Goal: Task Accomplishment & Management: Manage account settings

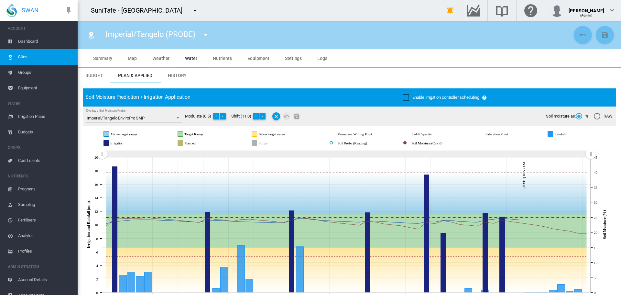
scroll to position [54, 0]
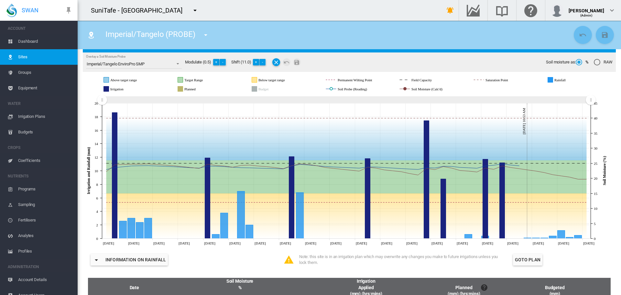
click at [199, 12] on md-icon "icon-menu-down" at bounding box center [195, 10] width 8 height 8
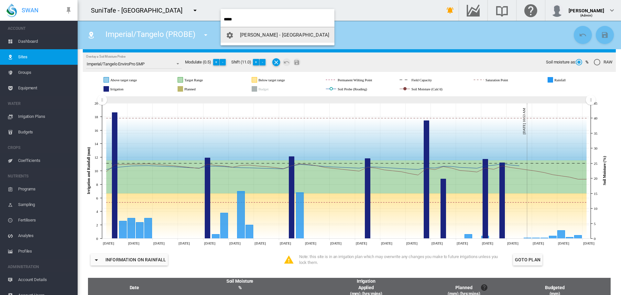
type input "*****"
click at [246, 35] on span "[PERSON_NAME] - [GEOGRAPHIC_DATA]" at bounding box center [284, 35] width 89 height 6
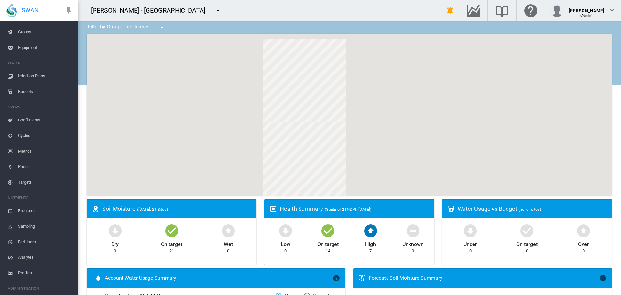
scroll to position [70, 0]
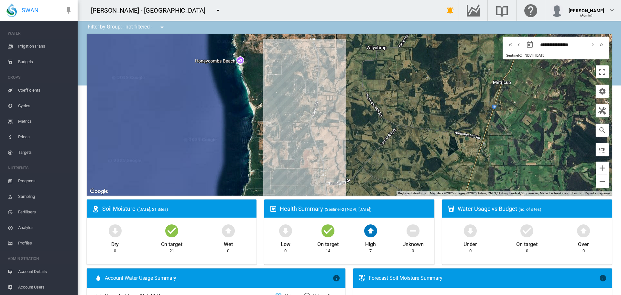
click at [19, 287] on span "Account Users" at bounding box center [45, 287] width 54 height 16
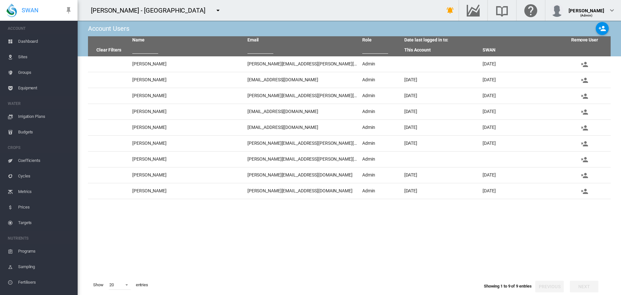
click at [32, 40] on span "Dashboard" at bounding box center [45, 42] width 54 height 16
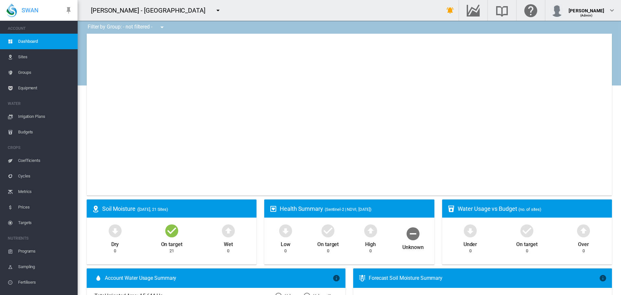
type input "**********"
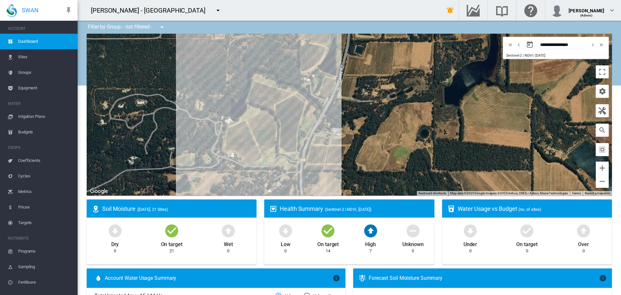
drag, startPoint x: 315, startPoint y: 82, endPoint x: 296, endPoint y: 164, distance: 85.0
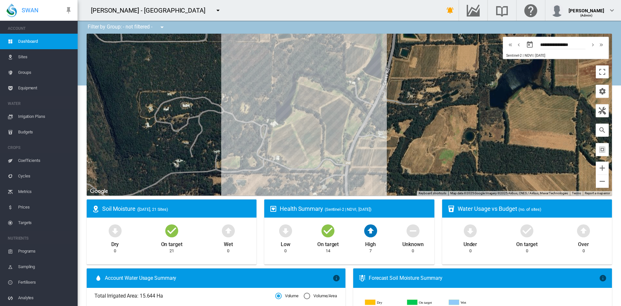
drag, startPoint x: 278, startPoint y: 96, endPoint x: 246, endPoint y: 125, distance: 43.3
click at [238, 124] on div at bounding box center [349, 115] width 525 height 162
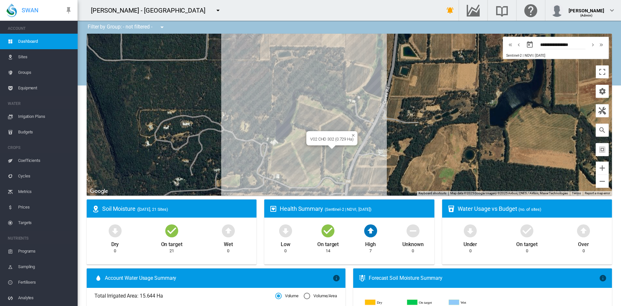
click at [330, 159] on div "V02 CHD 302 (0.729 Ha)" at bounding box center [349, 115] width 525 height 162
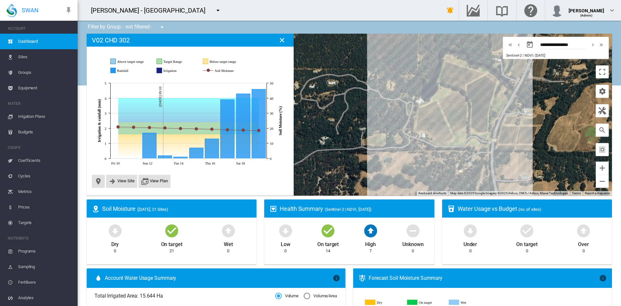
drag, startPoint x: 346, startPoint y: 120, endPoint x: 334, endPoint y: 109, distance: 15.6
click at [344, 120] on div at bounding box center [349, 115] width 525 height 162
click at [278, 41] on md-icon "icon-close" at bounding box center [282, 40] width 8 height 8
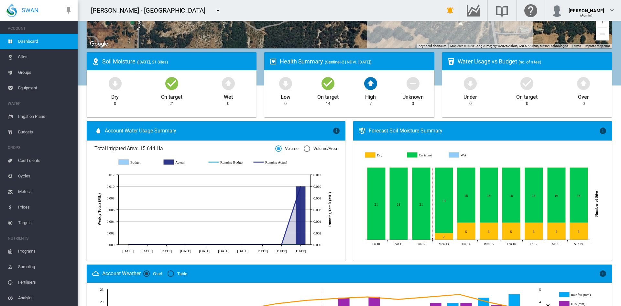
scroll to position [184, 0]
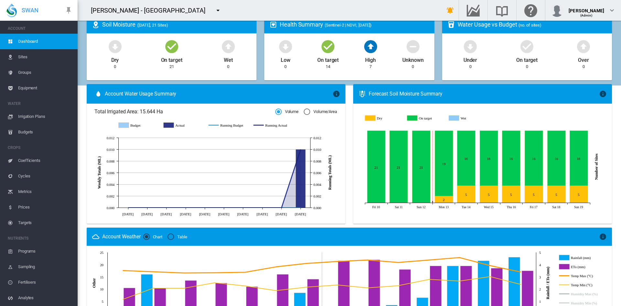
click at [24, 131] on span "Budgets" at bounding box center [45, 132] width 54 height 16
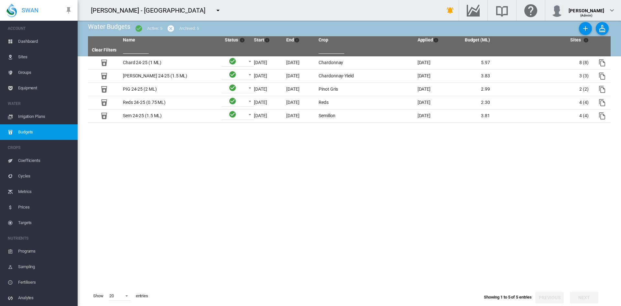
click at [29, 45] on span "Dashboard" at bounding box center [45, 42] width 54 height 16
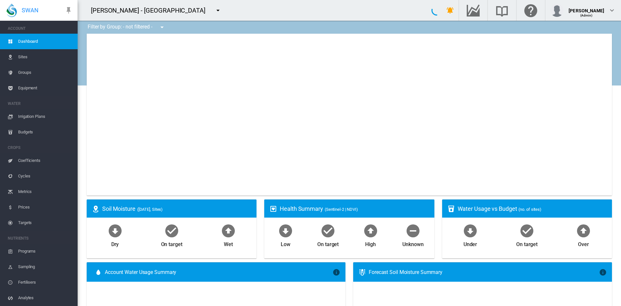
type input "**********"
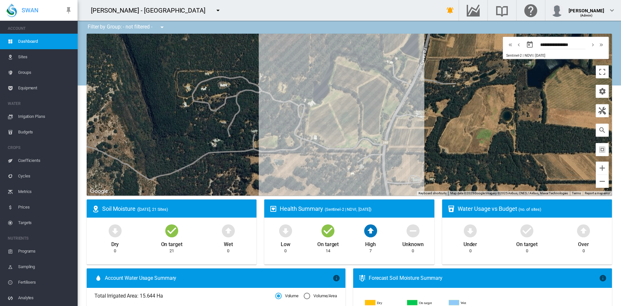
drag, startPoint x: 254, startPoint y: 125, endPoint x: 141, endPoint y: 131, distance: 113.3
click at [141, 131] on div at bounding box center [349, 115] width 525 height 162
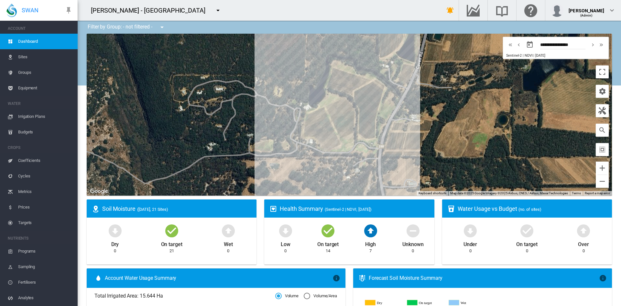
click at [24, 116] on span "Irrigation Plans" at bounding box center [45, 117] width 54 height 16
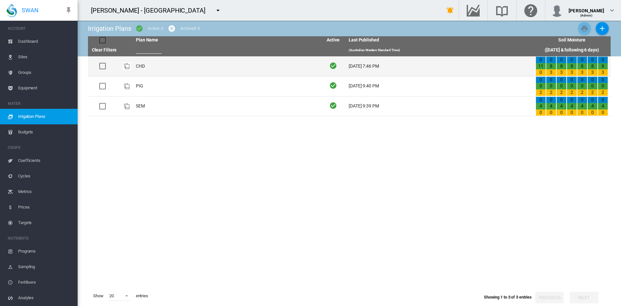
click at [140, 63] on td "CHD" at bounding box center [226, 66] width 187 height 20
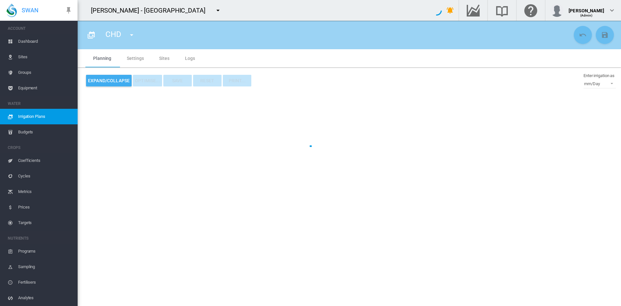
type input "***"
type input "*"
type input "***"
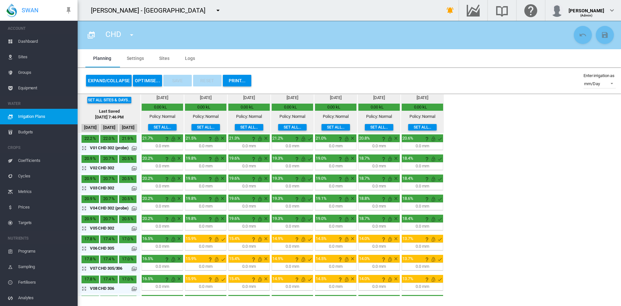
click at [83, 252] on md-icon "icon-arrow-expand" at bounding box center [86, 248] width 8 height 8
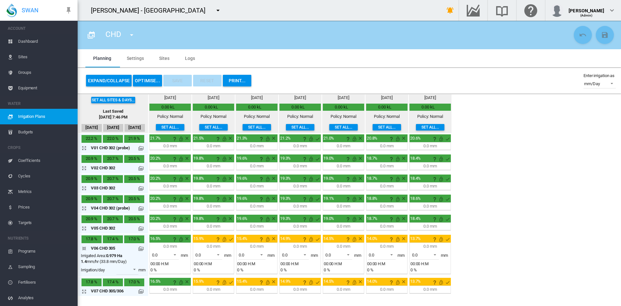
click at [140, 247] on md-icon at bounding box center [140, 248] width 5 height 5
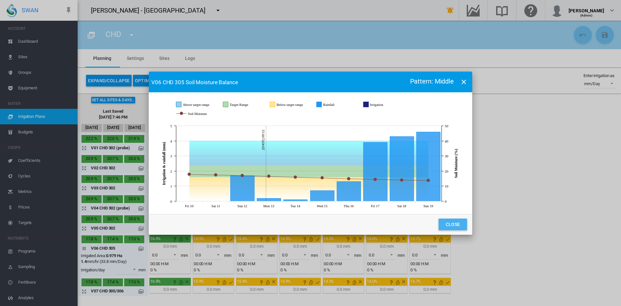
click at [460, 224] on button "Close" at bounding box center [453, 224] width 28 height 12
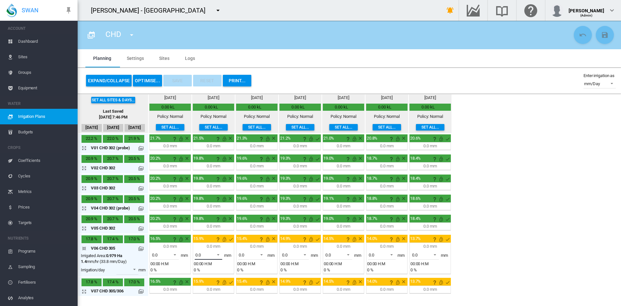
click at [213, 257] on span at bounding box center [217, 254] width 8 height 6
click at [204, 260] on md-option "5.6" at bounding box center [212, 257] width 44 height 16
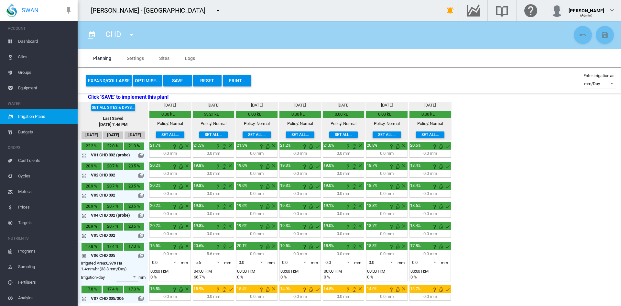
click at [141, 253] on md-icon at bounding box center [140, 255] width 5 height 5
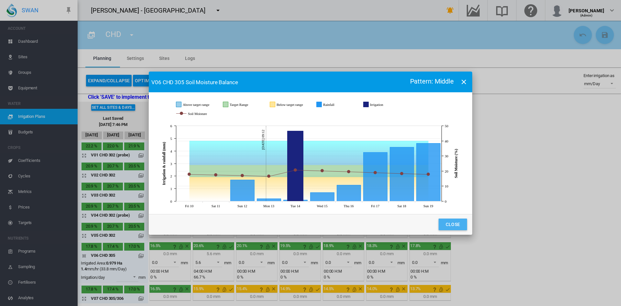
click at [459, 223] on button "Close" at bounding box center [453, 224] width 28 height 12
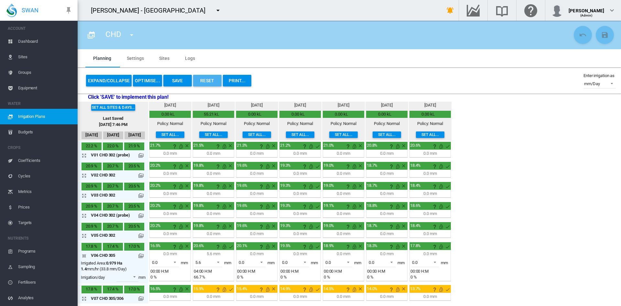
click at [203, 80] on button "Reset" at bounding box center [207, 81] width 28 height 12
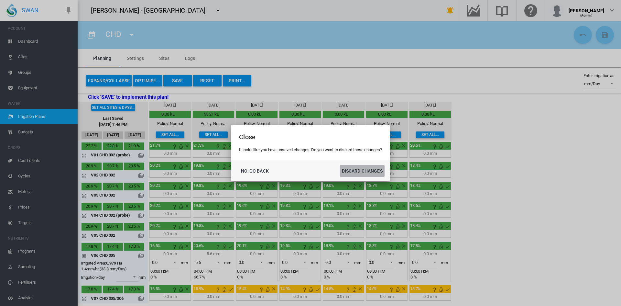
click at [358, 171] on button "DISCARD CHANGES" at bounding box center [362, 171] width 45 height 12
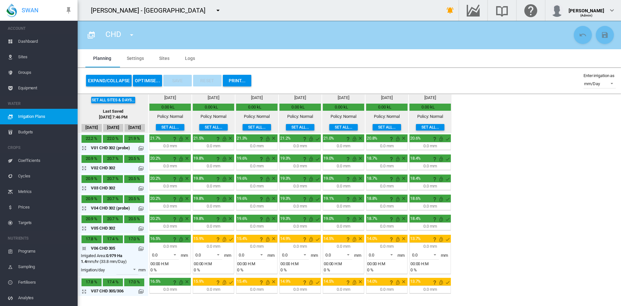
click at [86, 255] on div "Irrigated Area: 0.979 Ha" at bounding box center [101, 256] width 41 height 6
click at [86, 248] on md-icon "icon-arrow-collapse" at bounding box center [86, 248] width 8 height 8
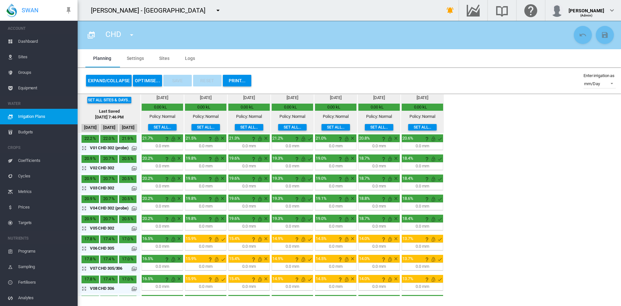
click at [142, 83] on button "OPTIMISE..." at bounding box center [147, 81] width 29 height 12
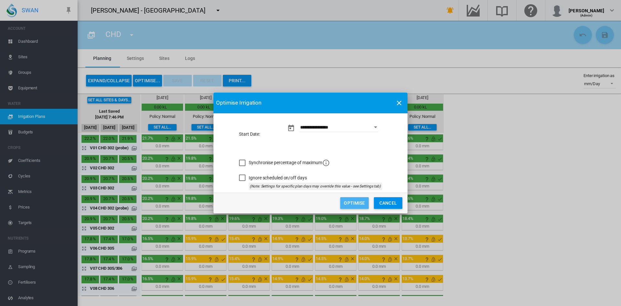
click at [348, 203] on button "Optimise" at bounding box center [354, 203] width 28 height 12
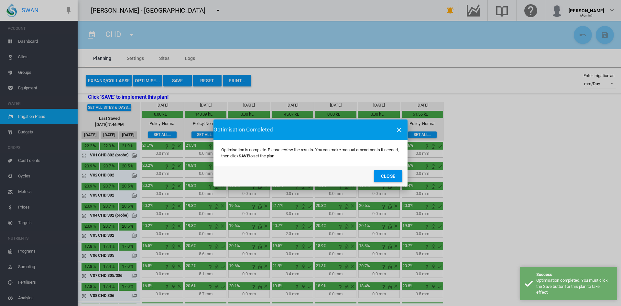
click at [392, 178] on button "Close" at bounding box center [388, 176] width 28 height 12
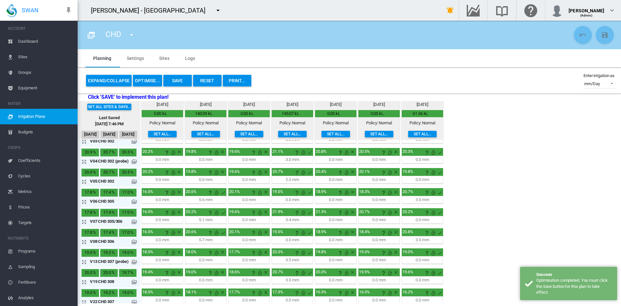
scroll to position [71, 0]
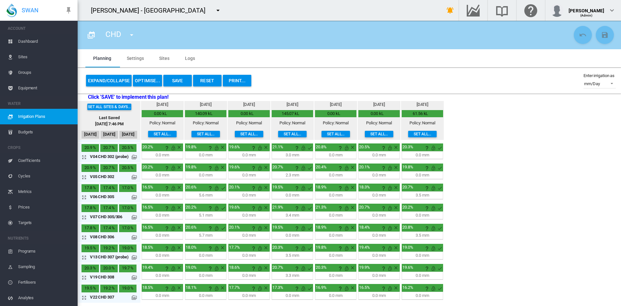
click at [136, 214] on md-icon at bounding box center [134, 216] width 5 height 5
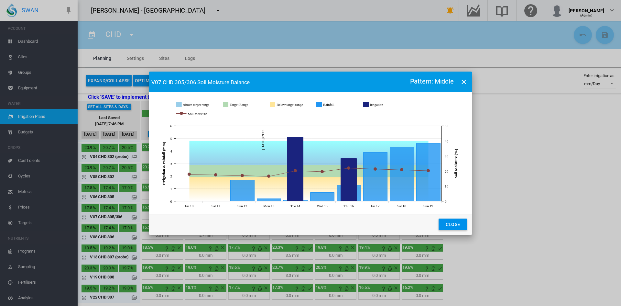
click at [460, 224] on button "Close" at bounding box center [453, 224] width 28 height 12
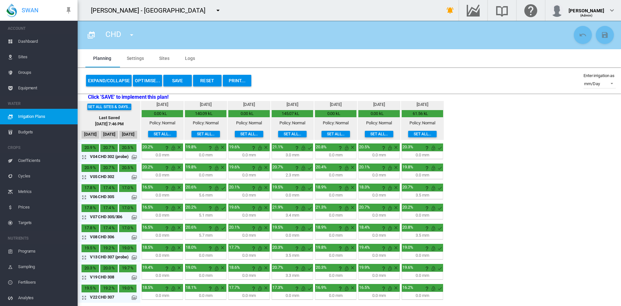
click at [237, 79] on button "PRINT..." at bounding box center [237, 81] width 28 height 12
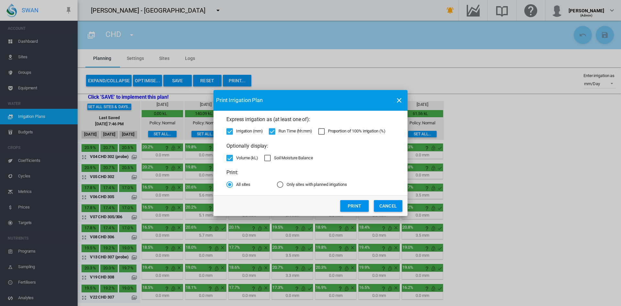
click at [351, 207] on button "Print" at bounding box center [354, 206] width 28 height 12
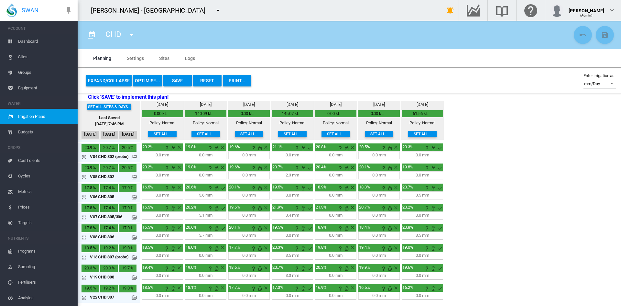
click at [598, 81] on div "mm/Day" at bounding box center [592, 83] width 16 height 5
click at [584, 96] on md-option "hh:mm" at bounding box center [596, 100] width 44 height 16
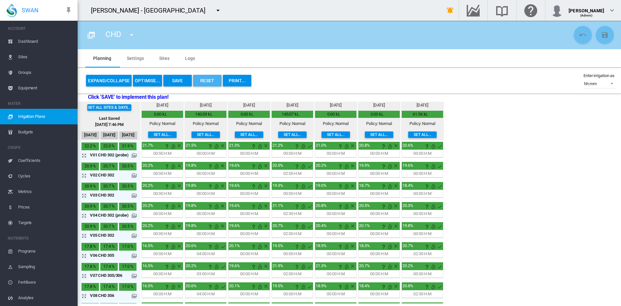
click at [207, 80] on button "Reset" at bounding box center [207, 81] width 28 height 12
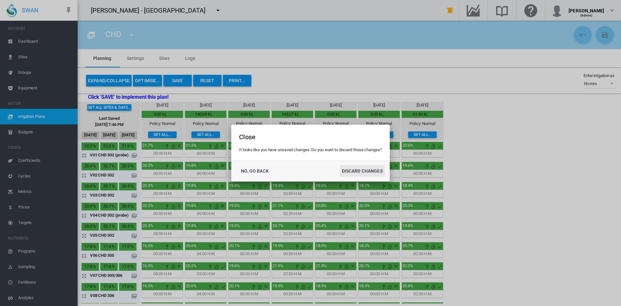
click at [371, 169] on button "DISCARD CHANGES" at bounding box center [362, 171] width 45 height 12
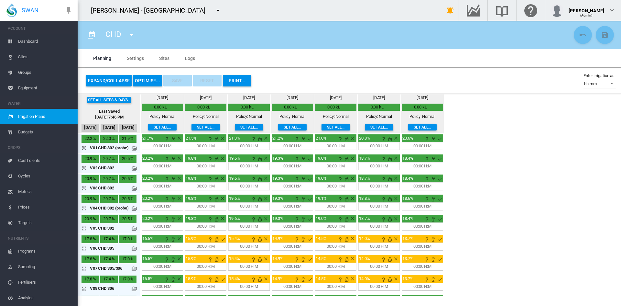
click at [159, 60] on md-tab-item "Sites" at bounding box center [164, 58] width 26 height 18
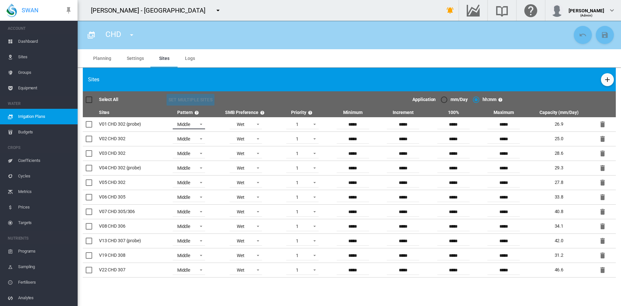
click at [190, 126] on div "Middle" at bounding box center [183, 124] width 13 height 5
drag, startPoint x: 229, startPoint y: 107, endPoint x: 234, endPoint y: 98, distance: 10.0
click at [229, 107] on md-backdrop at bounding box center [310, 153] width 621 height 306
click at [96, 55] on md-tab-item "Planning" at bounding box center [102, 58] width 34 height 18
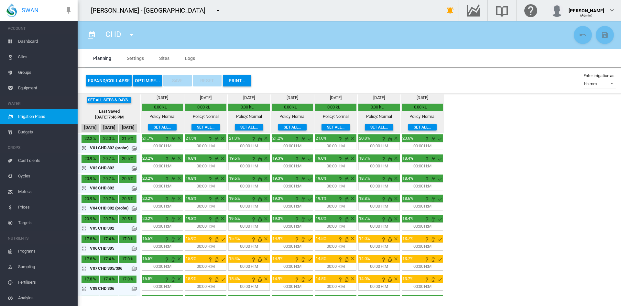
click at [86, 148] on md-icon "icon-arrow-expand" at bounding box center [86, 148] width 8 height 8
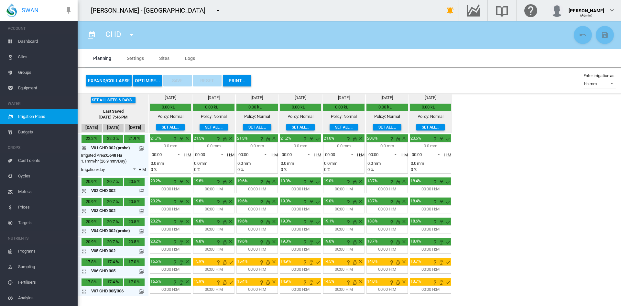
click at [179, 154] on span at bounding box center [177, 154] width 8 height 6
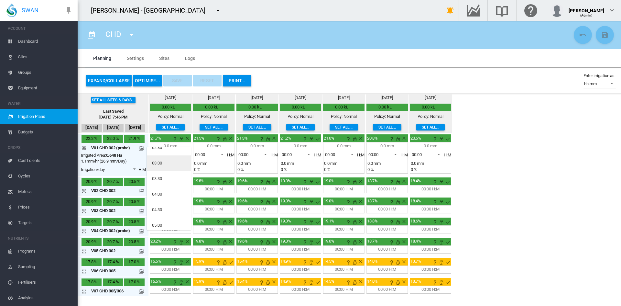
scroll to position [72, 0]
click at [169, 60] on md-backdrop at bounding box center [310, 153] width 621 height 306
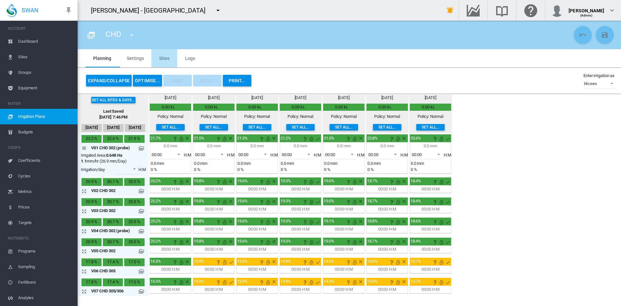
click at [157, 57] on md-tab-item "Sites" at bounding box center [164, 58] width 26 height 18
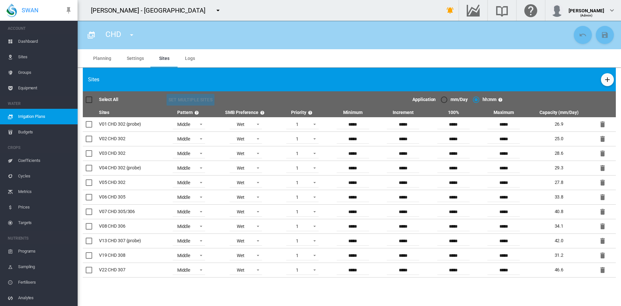
click at [443, 100] on div "mm/Day" at bounding box center [444, 99] width 6 height 6
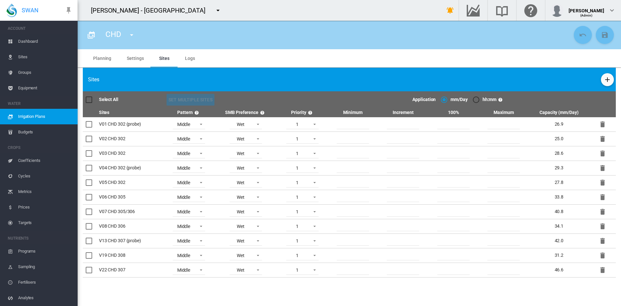
click at [476, 102] on div "hh:mm" at bounding box center [476, 99] width 6 height 6
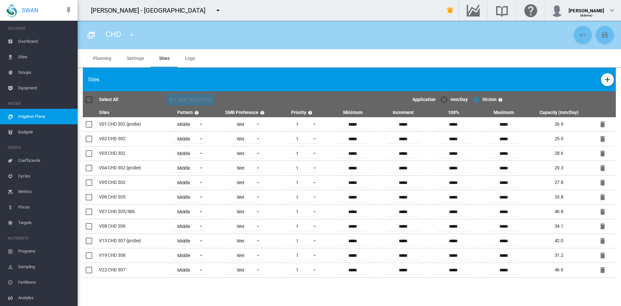
click at [107, 60] on md-tab-item "Planning" at bounding box center [102, 58] width 34 height 18
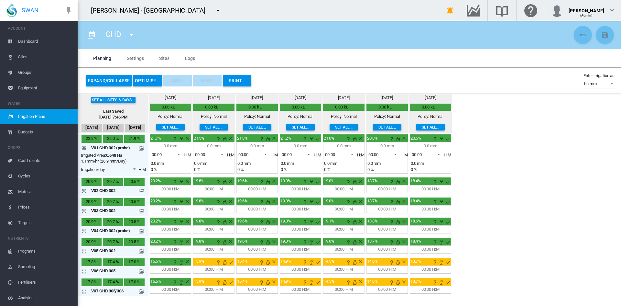
click at [140, 146] on md-icon at bounding box center [141, 148] width 5 height 5
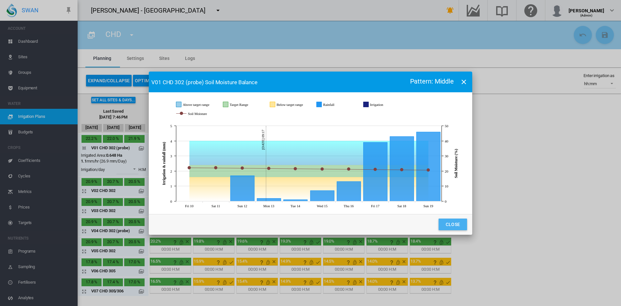
drag, startPoint x: 457, startPoint y: 221, endPoint x: 401, endPoint y: 203, distance: 58.4
click at [456, 221] on button "Close" at bounding box center [453, 224] width 28 height 12
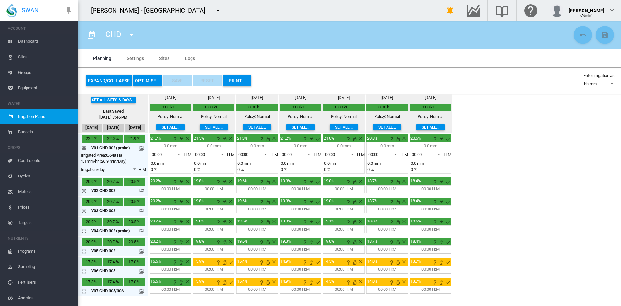
click at [24, 54] on span "Sites" at bounding box center [45, 57] width 54 height 16
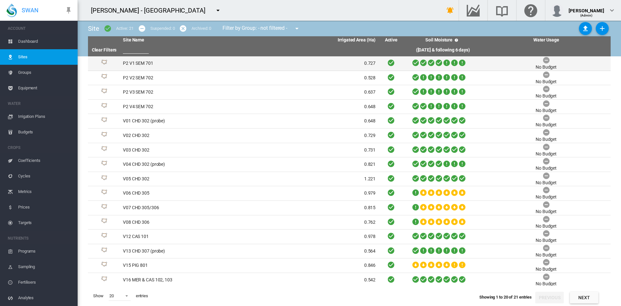
click at [132, 63] on td "P2 V1 SEM 701" at bounding box center [184, 63] width 129 height 14
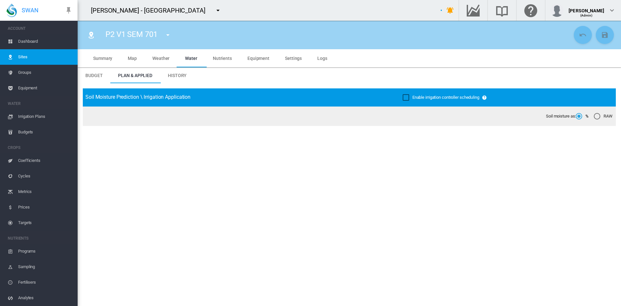
click at [297, 56] on span "Settings" at bounding box center [293, 58] width 17 height 5
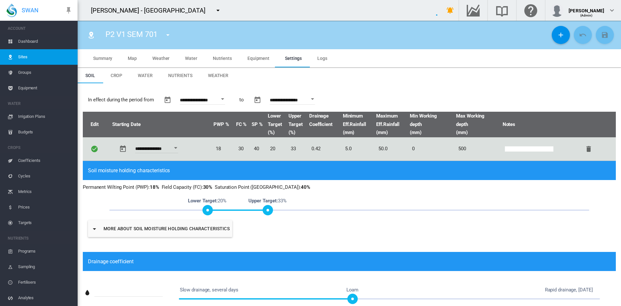
type input "*"
type input "**"
type input "*****"
type input "****"
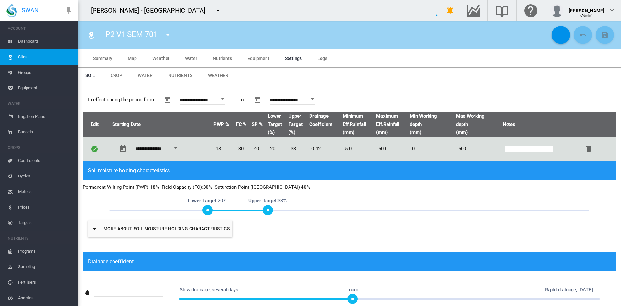
type input "*****"
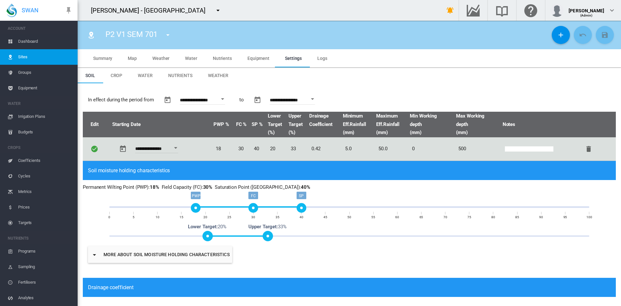
click at [222, 97] on button "Open calendar" at bounding box center [223, 99] width 12 height 12
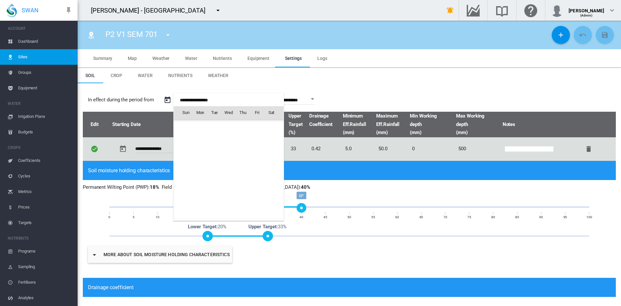
scroll to position [16201, 0]
click at [193, 129] on span "[DATE]" at bounding box center [187, 126] width 13 height 5
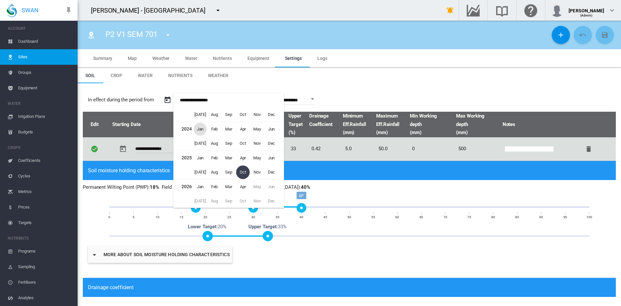
click at [201, 129] on span "Jan" at bounding box center [200, 129] width 13 height 13
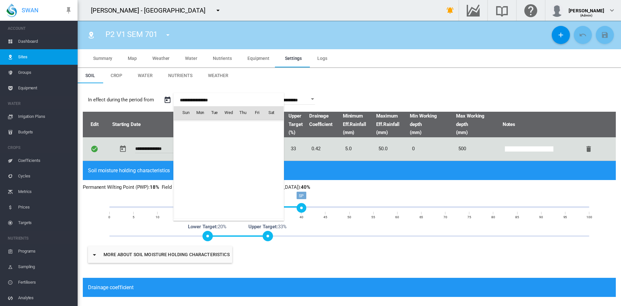
scroll to position [14401, 0]
click at [204, 139] on span "1" at bounding box center [200, 140] width 13 height 13
type input "**********"
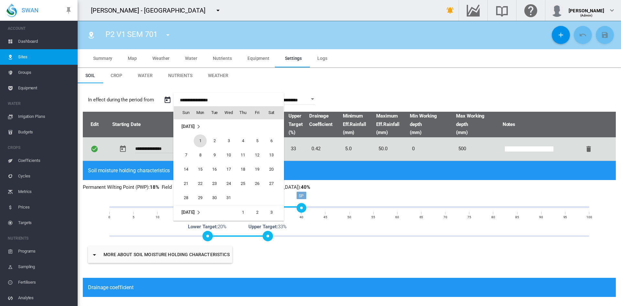
type input "**********"
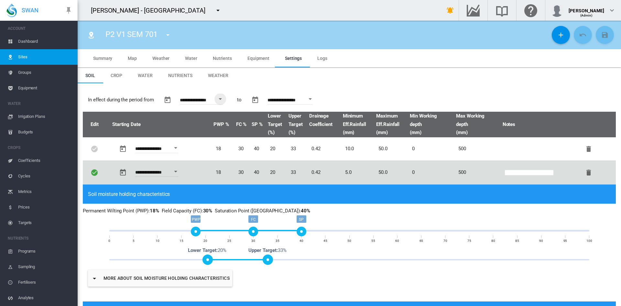
click at [35, 116] on span "Irrigation Plans" at bounding box center [45, 117] width 54 height 16
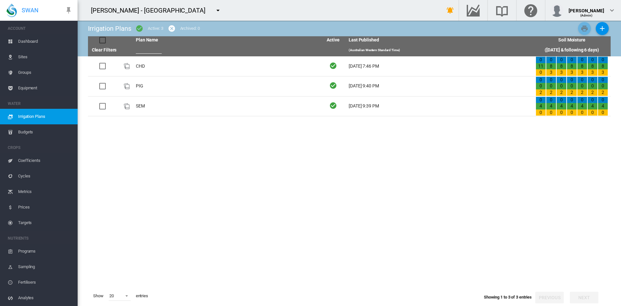
drag, startPoint x: 316, startPoint y: 162, endPoint x: 316, endPoint y: 150, distance: 12.0
click at [317, 160] on tbody "CHD [DATE] 7:46 PM 0 11 0 0 8 3 0 3 0 3 0 3 0 3" at bounding box center [349, 170] width 523 height 229
click at [28, 59] on span "Sites" at bounding box center [45, 57] width 54 height 16
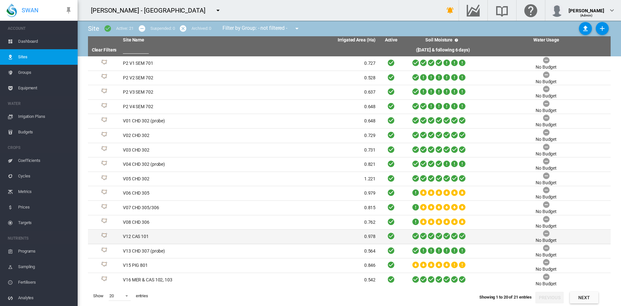
click at [131, 235] on td "V12 CAS 101" at bounding box center [184, 236] width 129 height 14
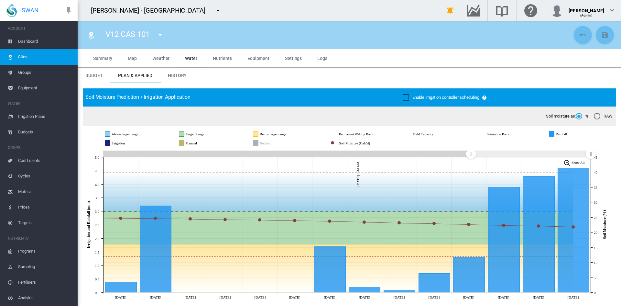
click at [286, 57] on span "Settings" at bounding box center [293, 58] width 17 height 5
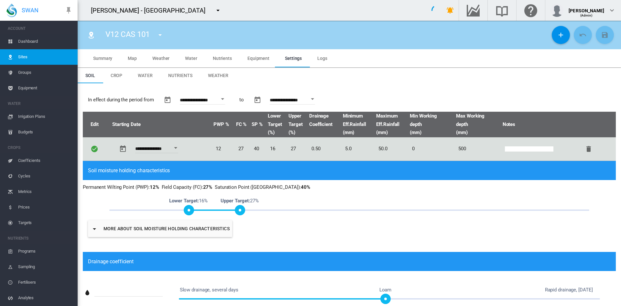
type input "*"
type input "**"
type input "*******"
type input "*****"
type input "***"
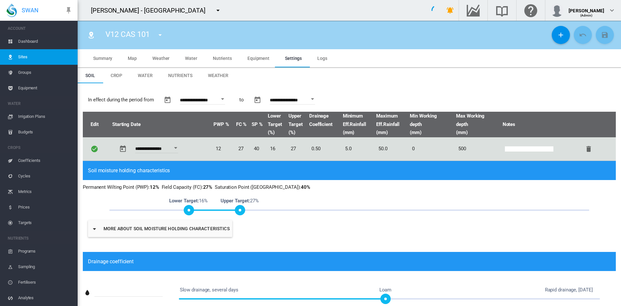
type input "*****"
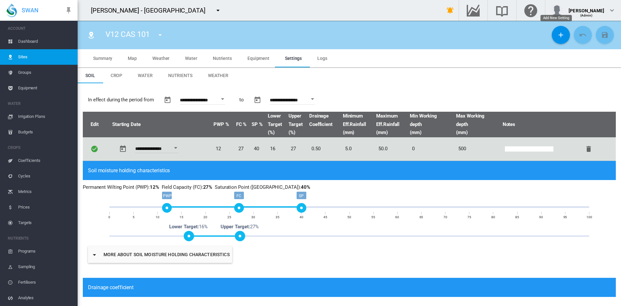
click at [557, 36] on md-icon "icon-plus" at bounding box center [561, 35] width 8 height 8
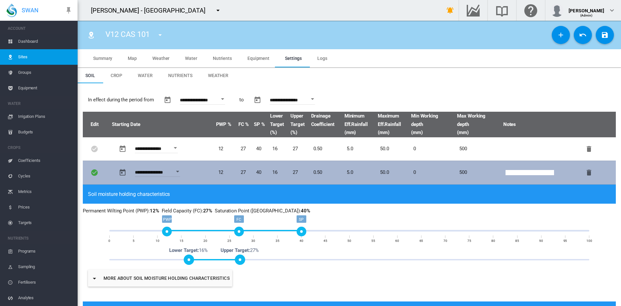
click at [175, 171] on button "Open calendar" at bounding box center [178, 172] width 12 height 12
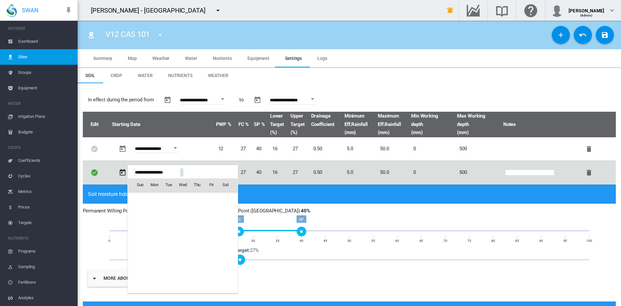
scroll to position [16201, 0]
click at [181, 198] on span "1" at bounding box center [182, 198] width 13 height 13
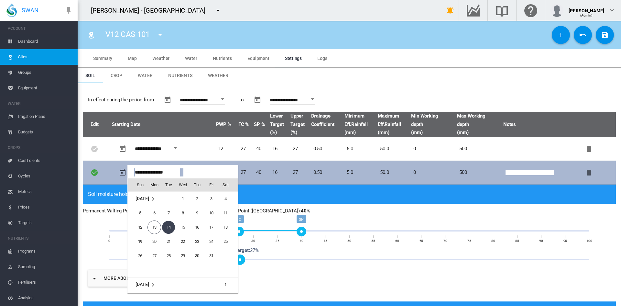
type input "**********"
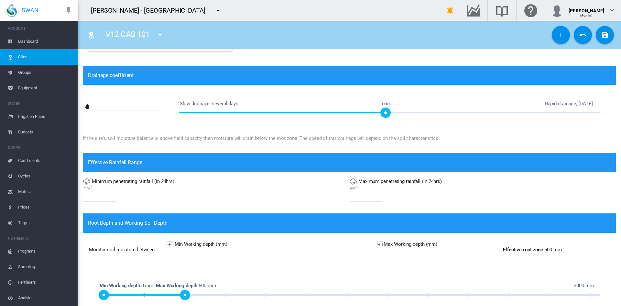
scroll to position [317, 0]
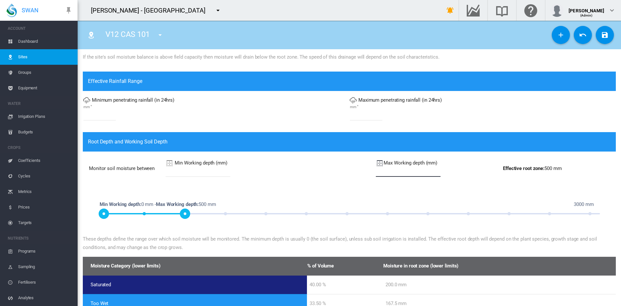
drag, startPoint x: 380, startPoint y: 172, endPoint x: 309, endPoint y: 162, distance: 72.6
click at [309, 162] on tr "Monitor soil moisture between Min Working depth (mm) * Max Working depth (mm) *…" at bounding box center [349, 168] width 532 height 33
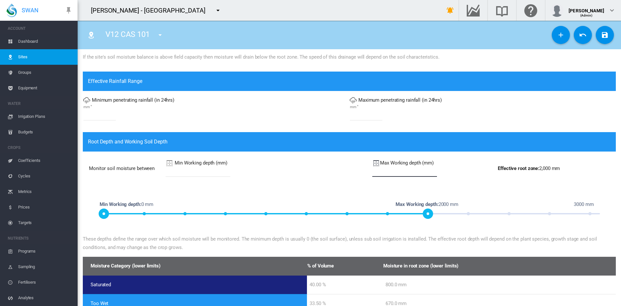
type input "****"
click at [276, 179] on div "Min Working depth (mm) *" at bounding box center [265, 168] width 211 height 32
click at [609, 35] on div "V12 CAS 101 P2 V1 SEM 701 P2 V2 SEM 702 P2 V3 SEM 702" at bounding box center [349, 35] width 533 height 18
click at [601, 37] on md-icon "icon-content-save" at bounding box center [605, 35] width 8 height 8
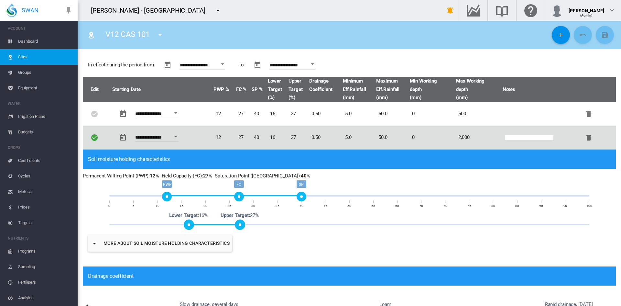
scroll to position [0, 0]
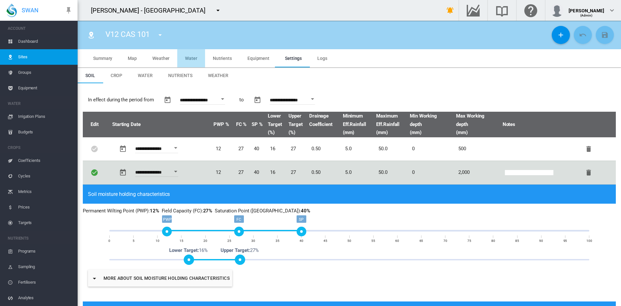
click at [194, 58] on span "Water" at bounding box center [191, 58] width 12 height 5
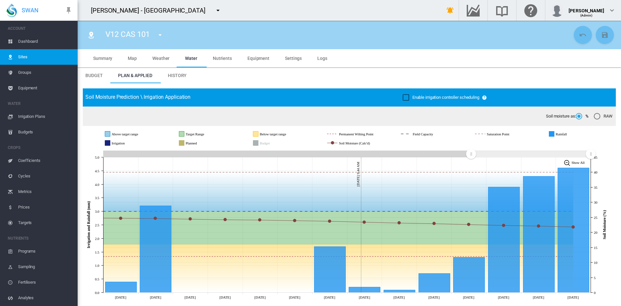
click at [18, 113] on span "Irrigation Plans" at bounding box center [45, 117] width 54 height 16
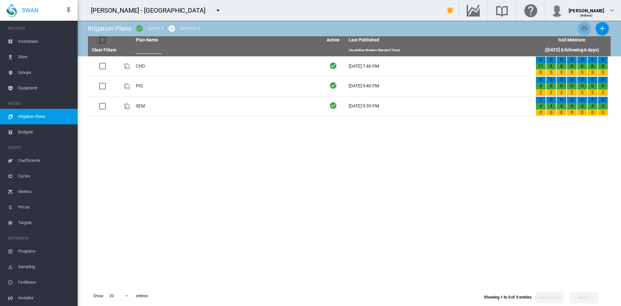
click at [304, 187] on tbody "CHD [DATE] 7:46 PM 0 11 0 0 8 3 0 3 0 3 0 3 0 3" at bounding box center [349, 170] width 523 height 229
click at [598, 30] on button "Add New Plan" at bounding box center [602, 28] width 13 height 13
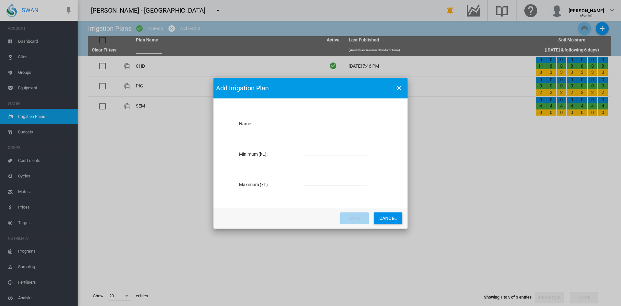
click at [310, 121] on input "Name: Name ..." at bounding box center [335, 120] width 63 height 10
type input "********"
click at [322, 150] on input "Name: Name ..." at bounding box center [335, 151] width 63 height 10
type input "*"
click at [323, 183] on input "Name: Name ..." at bounding box center [335, 181] width 63 height 10
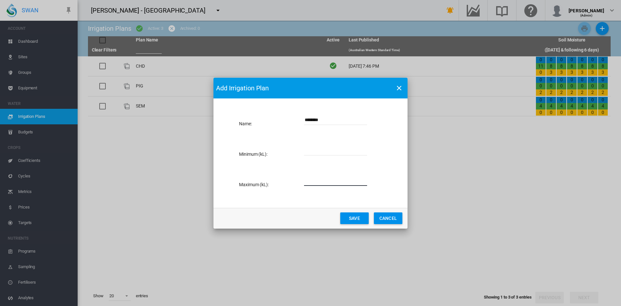
type input "*****"
click at [347, 216] on button "Save" at bounding box center [354, 218] width 28 height 12
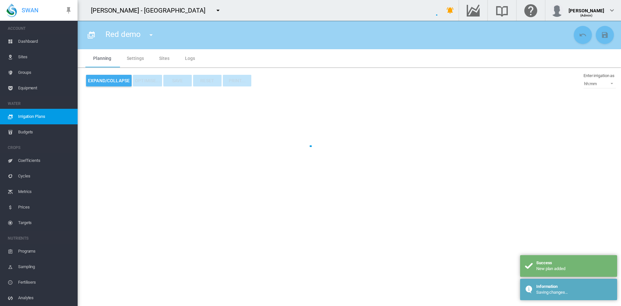
type input "********"
type input "*"
type input "*****"
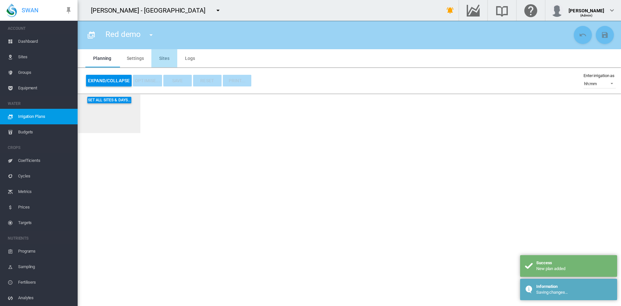
click at [170, 60] on md-tab-item "Sites" at bounding box center [164, 58] width 26 height 18
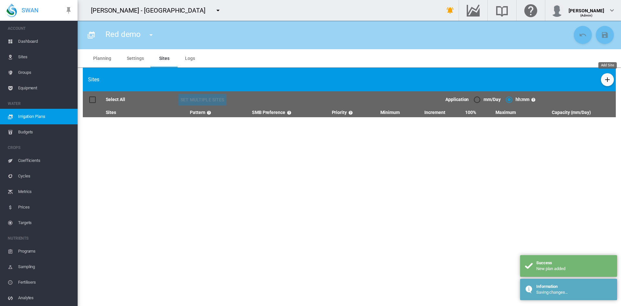
click at [612, 82] on button "Add Site" at bounding box center [607, 79] width 13 height 13
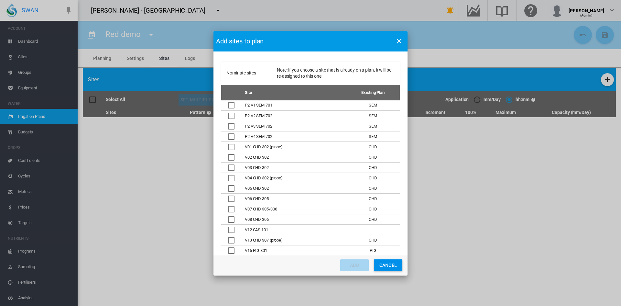
click at [228, 230] on div "Nominate sites ..." at bounding box center [231, 229] width 6 height 6
click at [350, 264] on button "Add" at bounding box center [354, 265] width 28 height 12
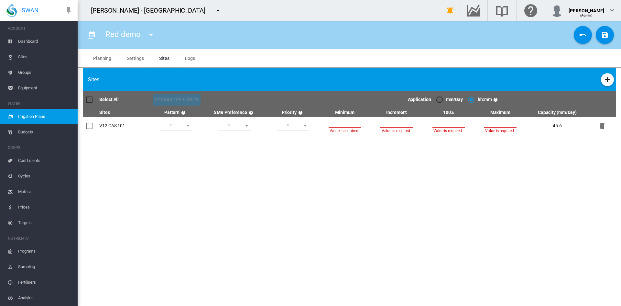
click at [187, 157] on section "Red demo CHD PIG Red demo SEM" at bounding box center [349, 163] width 543 height 285
click at [173, 125] on md-select "Lower Middle Upper ZigZag" at bounding box center [176, 126] width 32 height 10
click at [168, 171] on div "ZigZag" at bounding box center [167, 172] width 14 height 6
click at [236, 123] on md-select "Wet Dry" at bounding box center [234, 126] width 32 height 10
click at [227, 126] on md-option "Wet" at bounding box center [236, 126] width 44 height 16
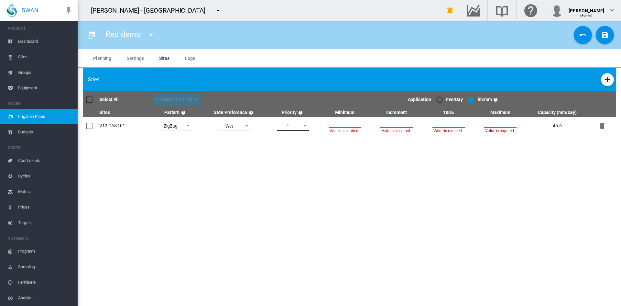
click at [302, 122] on md-select "1 2 3 4 5" at bounding box center [293, 126] width 32 height 10
click at [279, 125] on div "1" at bounding box center [279, 126] width 3 height 6
click at [346, 119] on input at bounding box center [345, 123] width 32 height 10
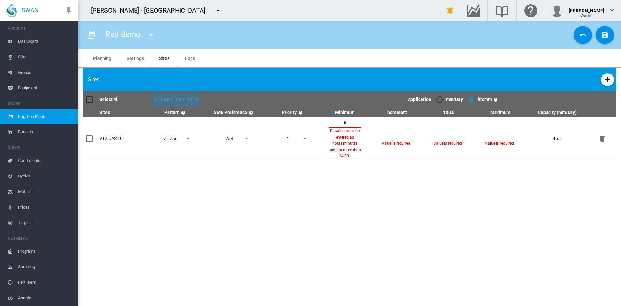
click at [392, 128] on td "Value is required" at bounding box center [397, 138] width 52 height 43
click at [355, 125] on input "*" at bounding box center [345, 123] width 32 height 10
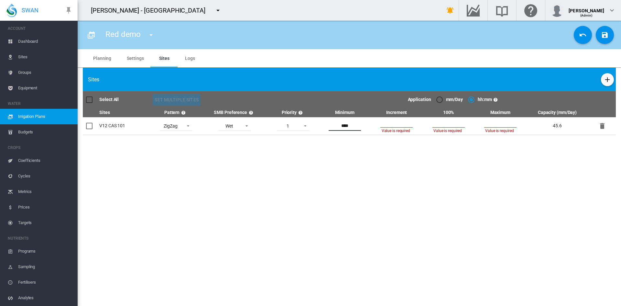
type input "****"
click at [394, 122] on input at bounding box center [396, 123] width 32 height 10
type input "****"
click at [447, 121] on input at bounding box center [448, 123] width 32 height 10
type input "****"
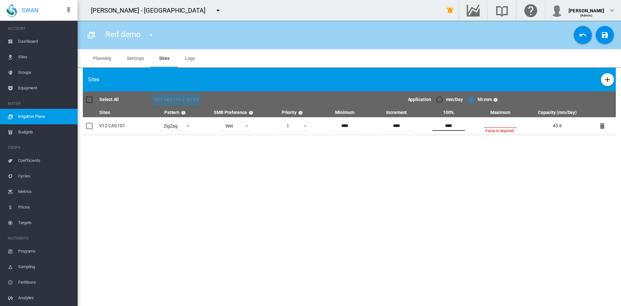
click at [505, 125] on input at bounding box center [500, 123] width 32 height 10
type input "****"
drag, startPoint x: 402, startPoint y: 126, endPoint x: 400, endPoint y: 128, distance: 3.4
click at [400, 128] on input "****" at bounding box center [396, 124] width 32 height 10
type input "****"
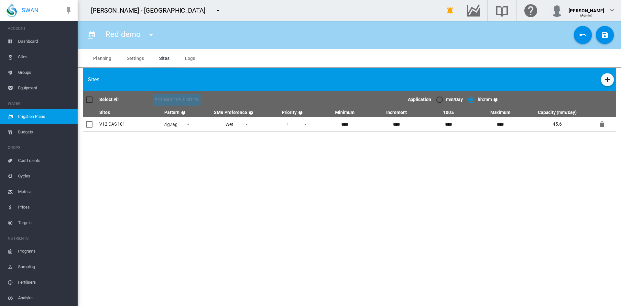
click at [341, 186] on section "Red demo CHD PIG Red demo SEM" at bounding box center [349, 163] width 543 height 285
click at [607, 37] on md-icon "icon-content-save" at bounding box center [605, 35] width 8 height 8
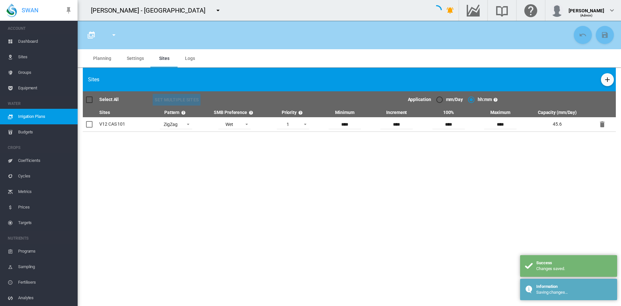
type input "*****"
type input "********"
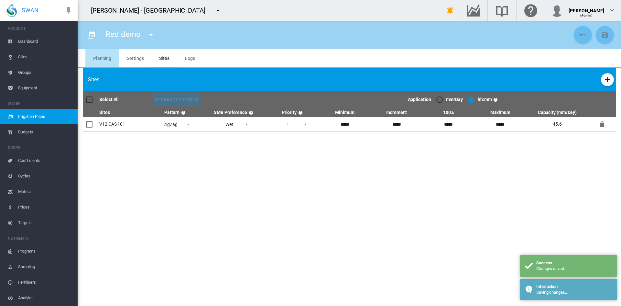
click at [99, 57] on md-tab-item "Planning" at bounding box center [102, 58] width 34 height 18
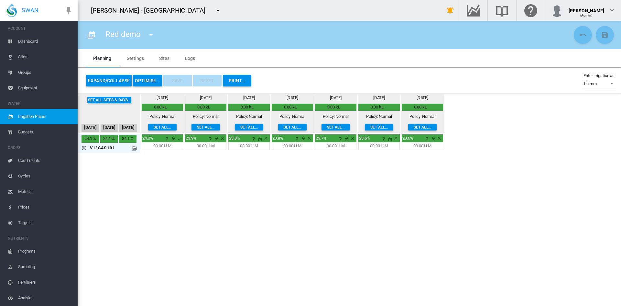
click at [133, 148] on md-icon at bounding box center [134, 148] width 5 height 5
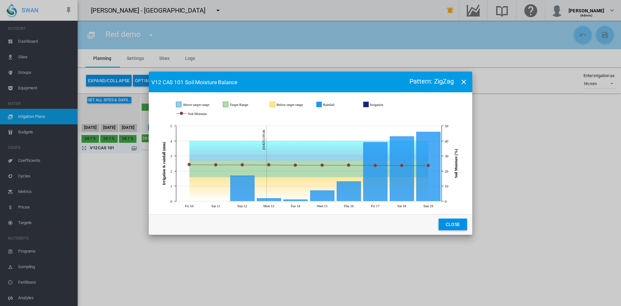
click at [446, 222] on button "Close" at bounding box center [453, 224] width 28 height 12
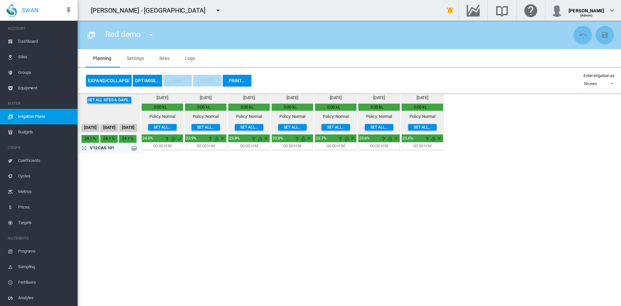
click at [166, 171] on section "Red demo CHD PIG Red demo SEM" at bounding box center [349, 163] width 543 height 285
click at [138, 79] on button "OPTIMISE..." at bounding box center [147, 81] width 29 height 12
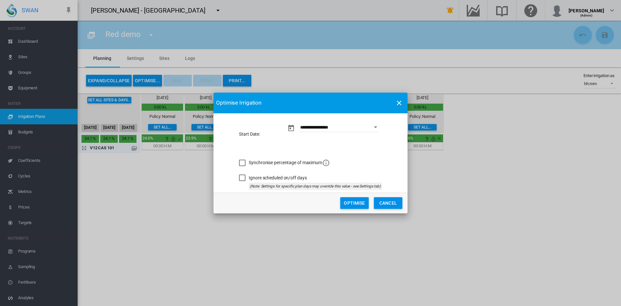
click at [346, 204] on button "Optimise" at bounding box center [354, 203] width 28 height 12
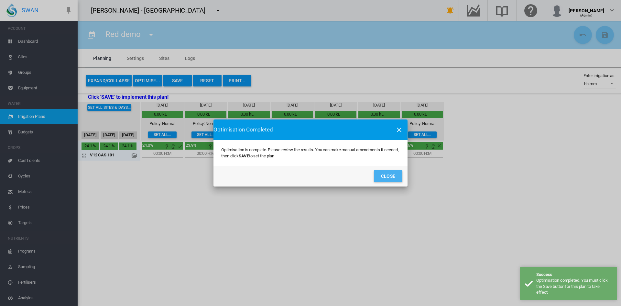
click at [388, 177] on button "Close" at bounding box center [388, 176] width 28 height 12
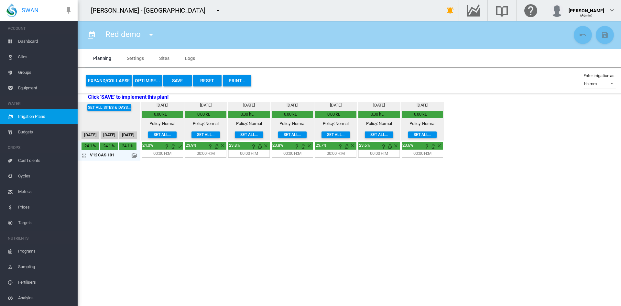
click at [134, 154] on md-icon at bounding box center [134, 155] width 5 height 5
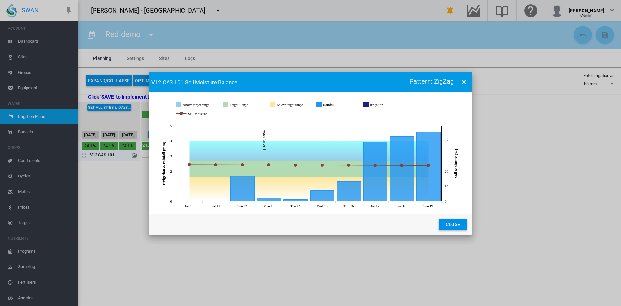
click at [458, 221] on button "Close" at bounding box center [453, 224] width 28 height 12
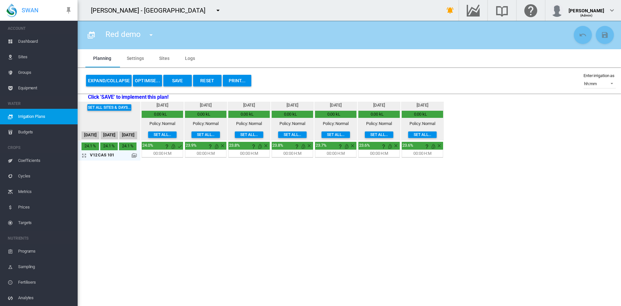
click at [199, 81] on button "Reset" at bounding box center [207, 81] width 28 height 12
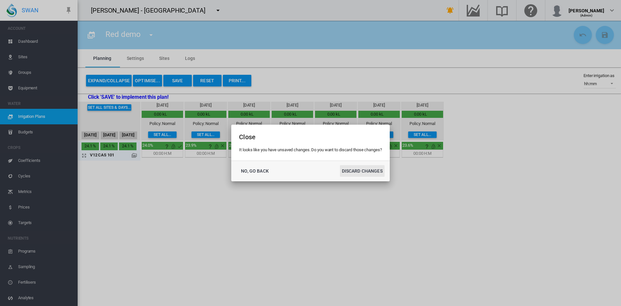
click at [365, 176] on button "DISCARD CHANGES" at bounding box center [362, 171] width 45 height 12
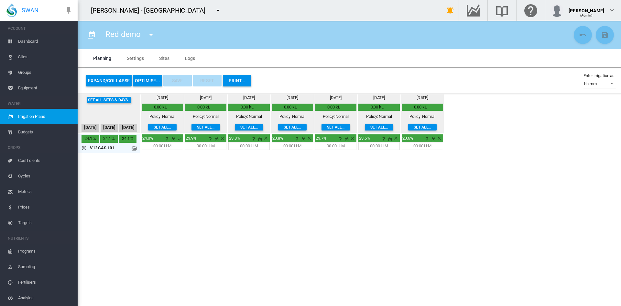
scroll to position [59, 0]
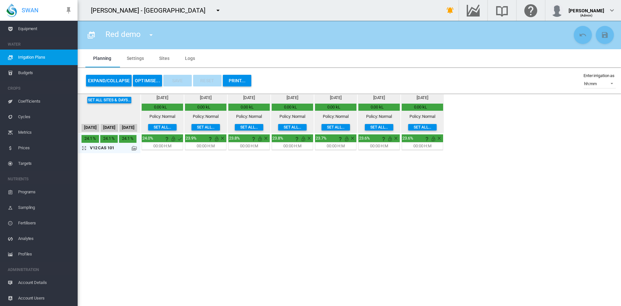
click at [32, 281] on span "Account Details" at bounding box center [45, 283] width 54 height 16
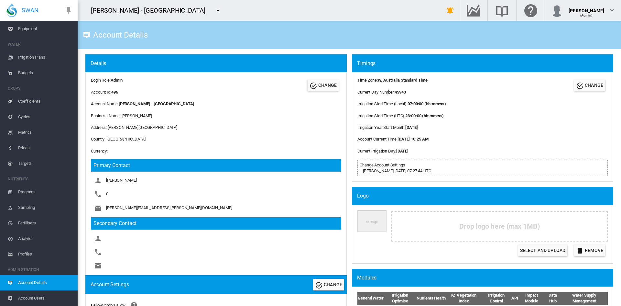
click at [30, 301] on span "Account Users" at bounding box center [45, 298] width 54 height 16
